Goal: Transaction & Acquisition: Subscribe to service/newsletter

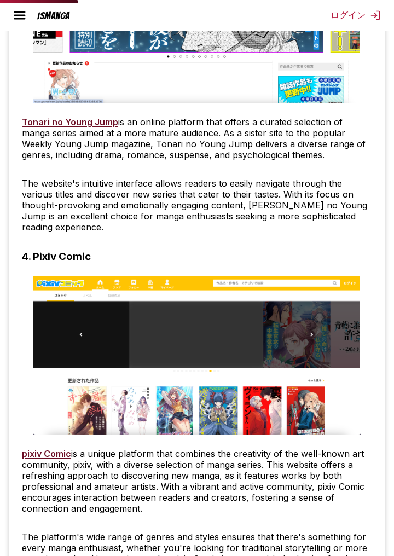
scroll to position [1686, 0]
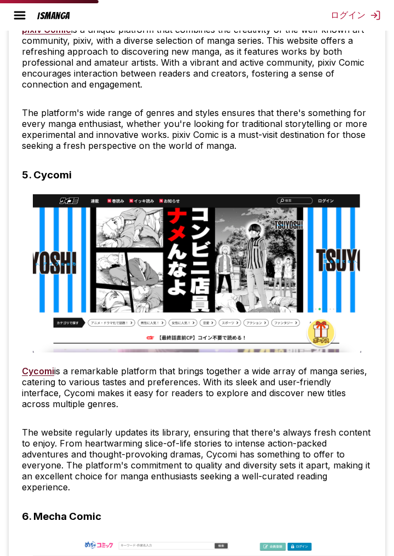
scroll to position [2110, 0]
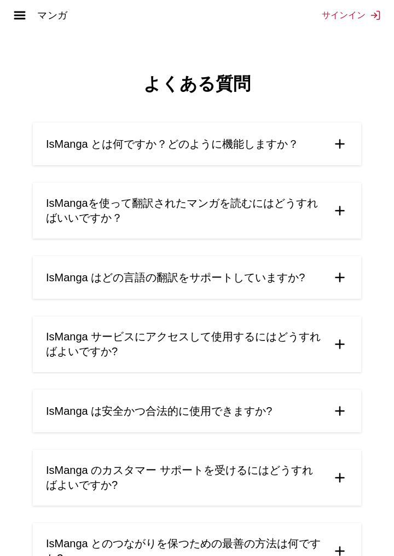
click at [20, 19] on img at bounding box center [19, 15] width 13 height 13
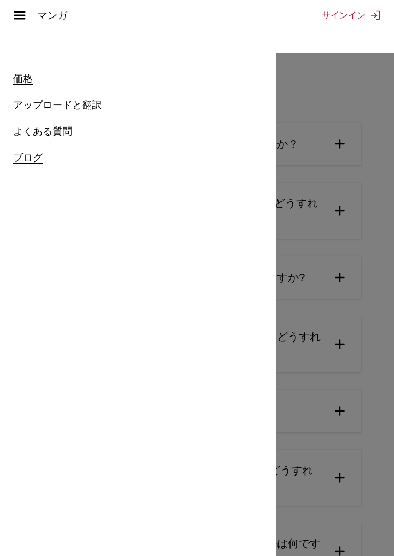
click at [21, 79] on font "価格" at bounding box center [23, 78] width 20 height 11
